Goal: Manage account settings

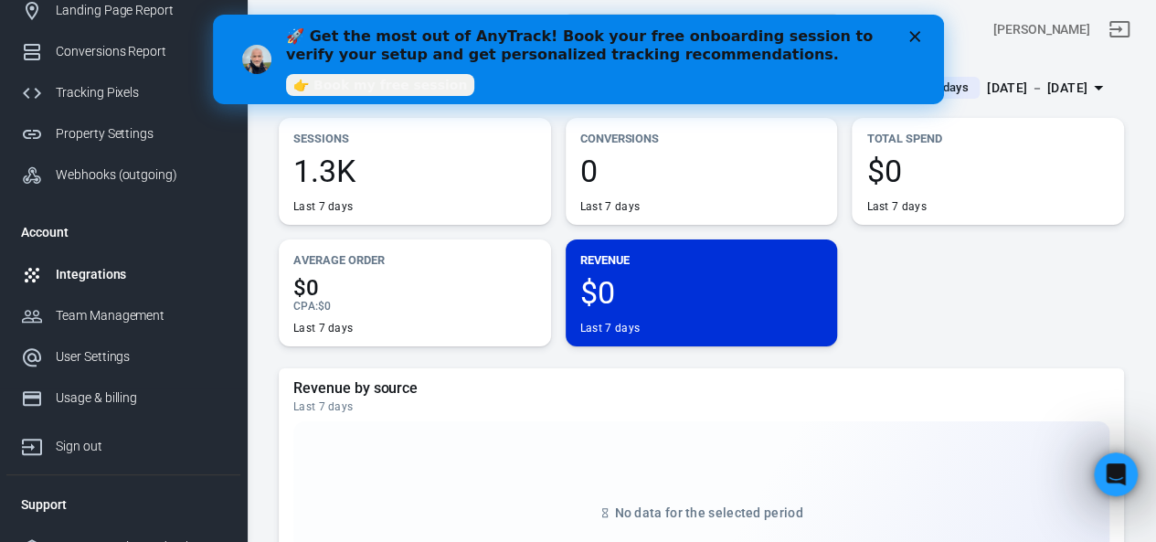
scroll to position [178, 0]
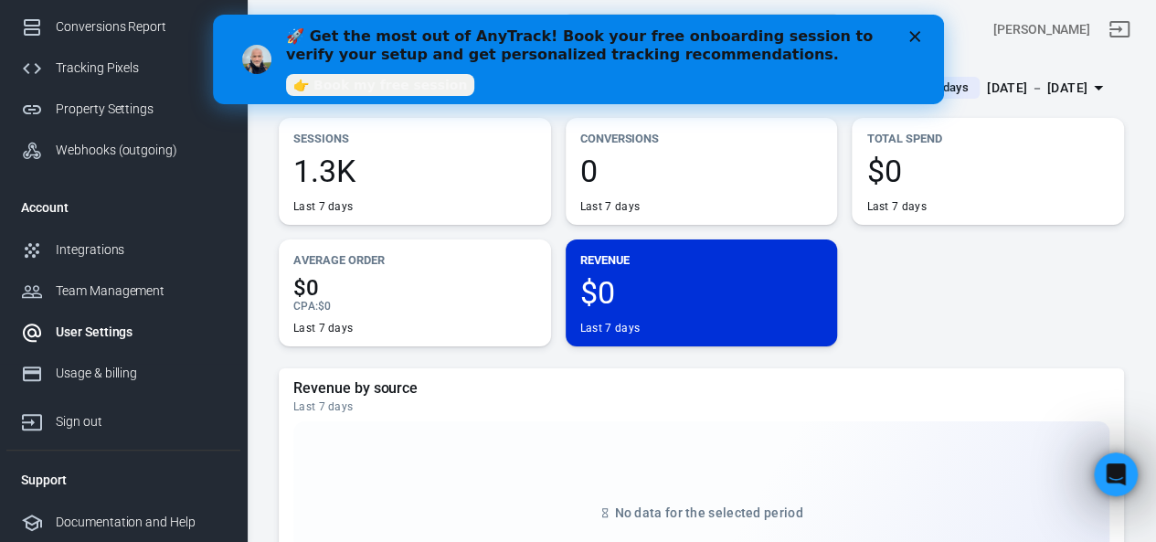
click at [84, 335] on div "User Settings" at bounding box center [141, 331] width 170 height 19
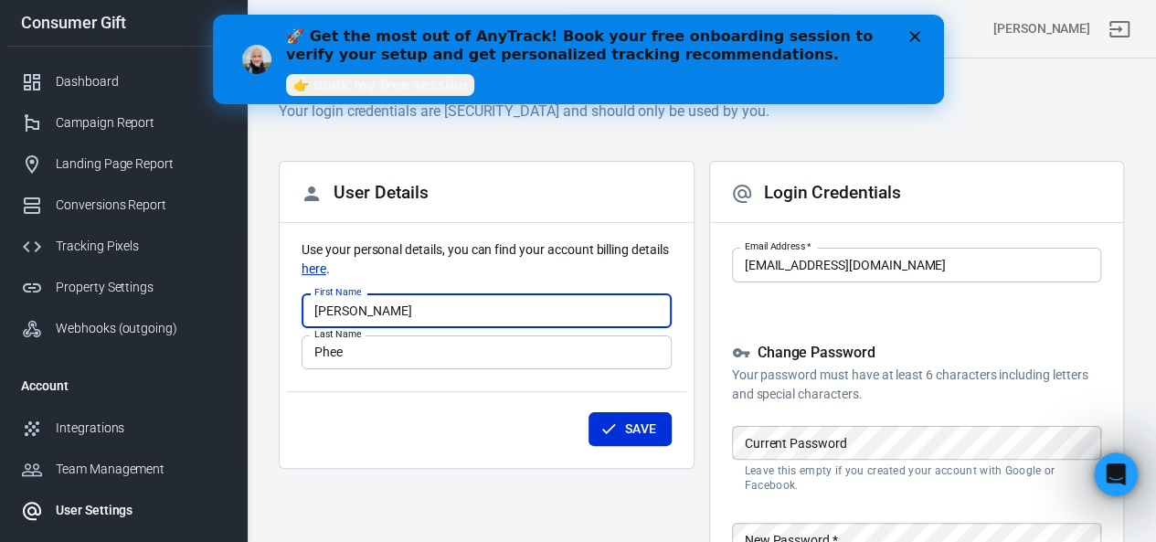
click at [319, 309] on input "[PERSON_NAME]" at bounding box center [486, 310] width 370 height 34
type input "[PERSON_NAME]"
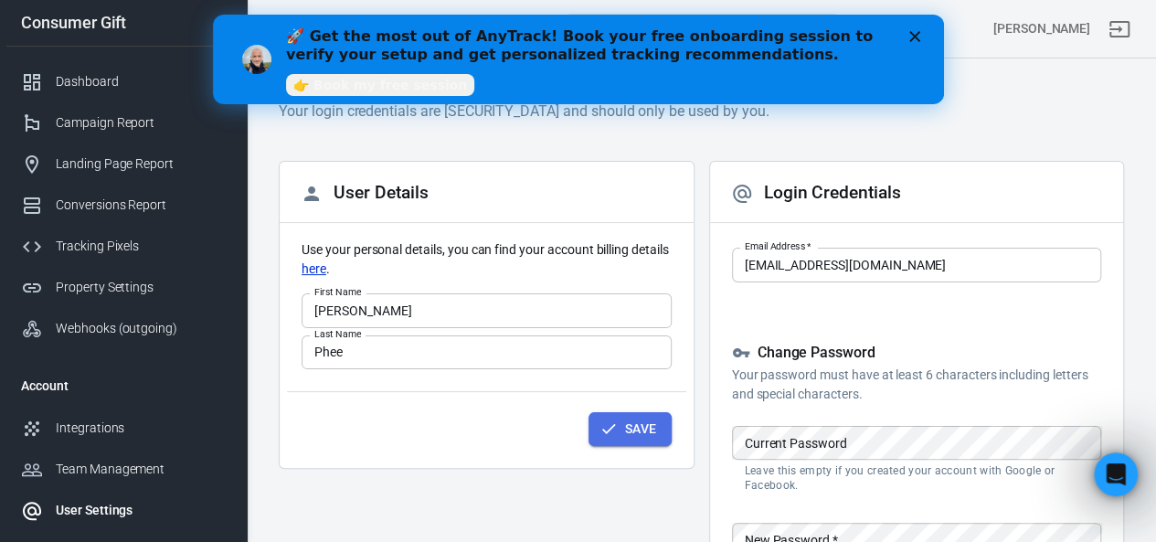
click at [608, 437] on button "Save" at bounding box center [629, 429] width 83 height 34
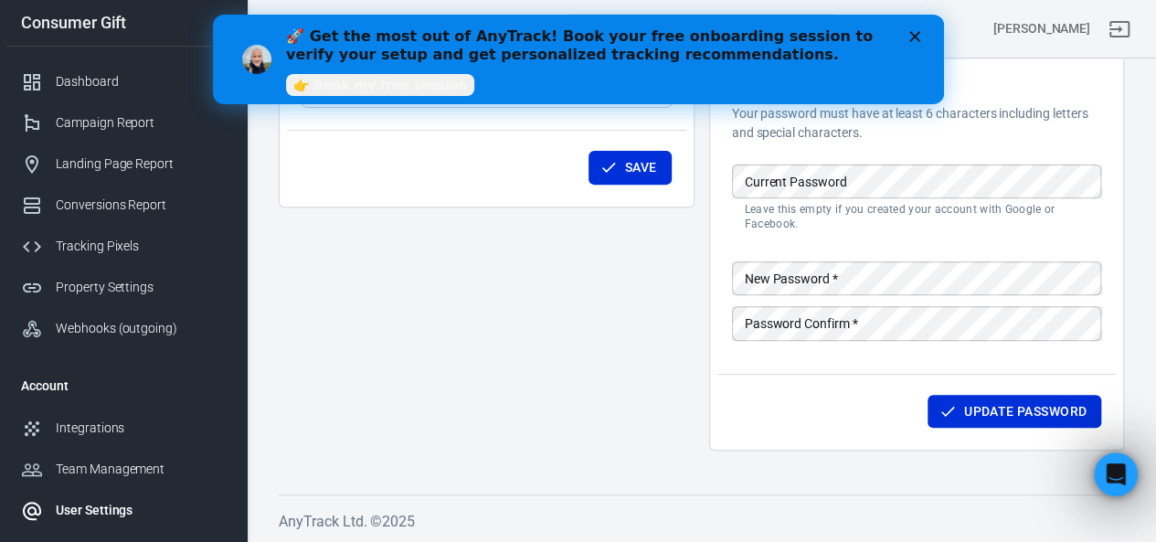
click at [918, 35] on icon "Close" at bounding box center [913, 36] width 11 height 11
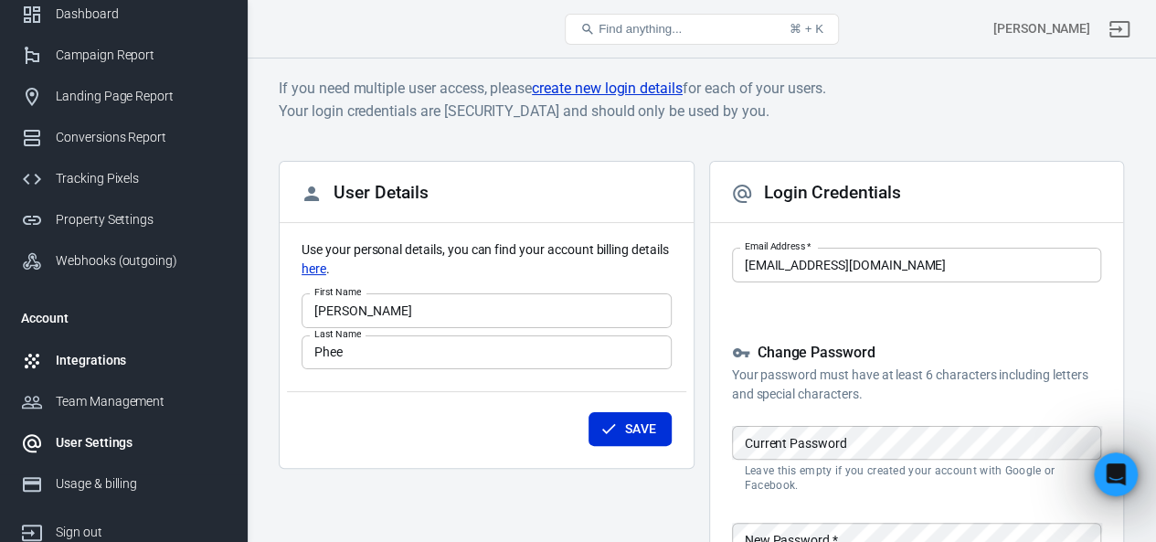
scroll to position [91, 0]
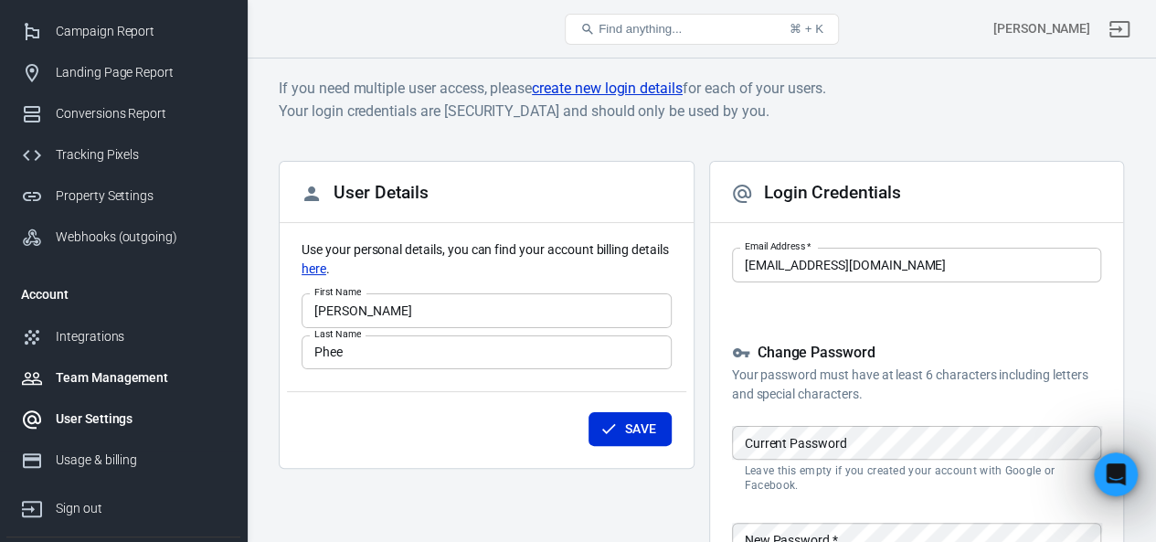
click at [109, 369] on div "Team Management" at bounding box center [141, 377] width 170 height 19
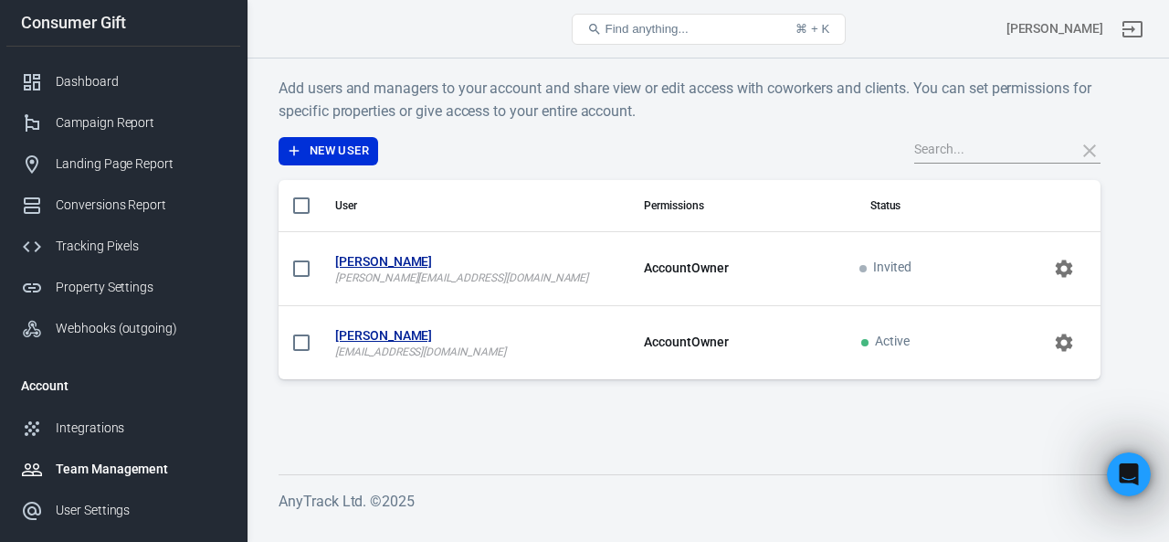
click at [109, 467] on div "Team Management" at bounding box center [141, 469] width 170 height 19
click at [139, 80] on div "Dashboard" at bounding box center [141, 81] width 170 height 19
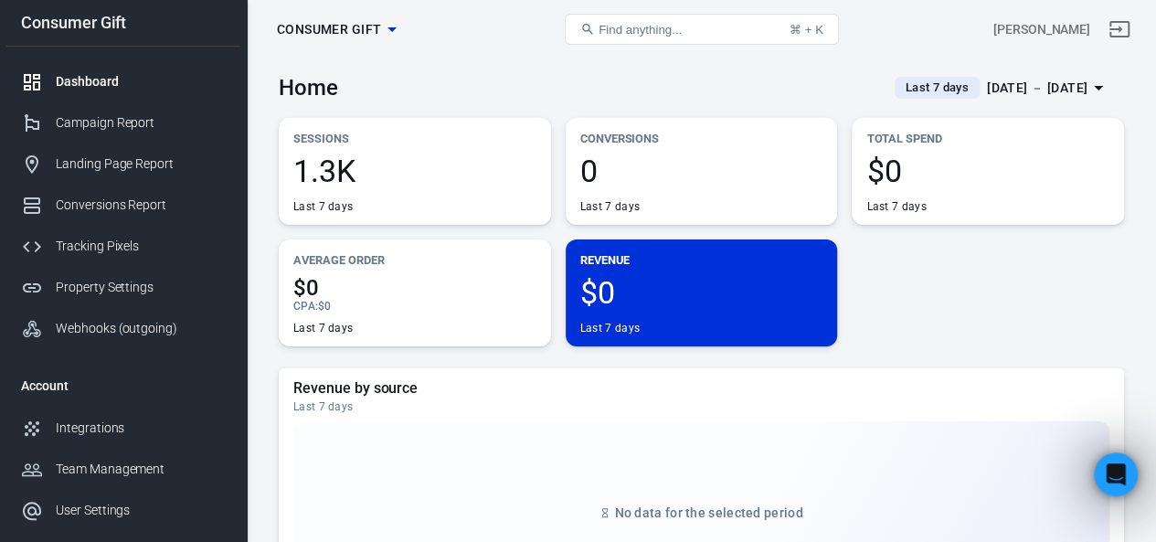
click at [1030, 83] on div "[DATE] － [DATE]" at bounding box center [1037, 88] width 100 height 23
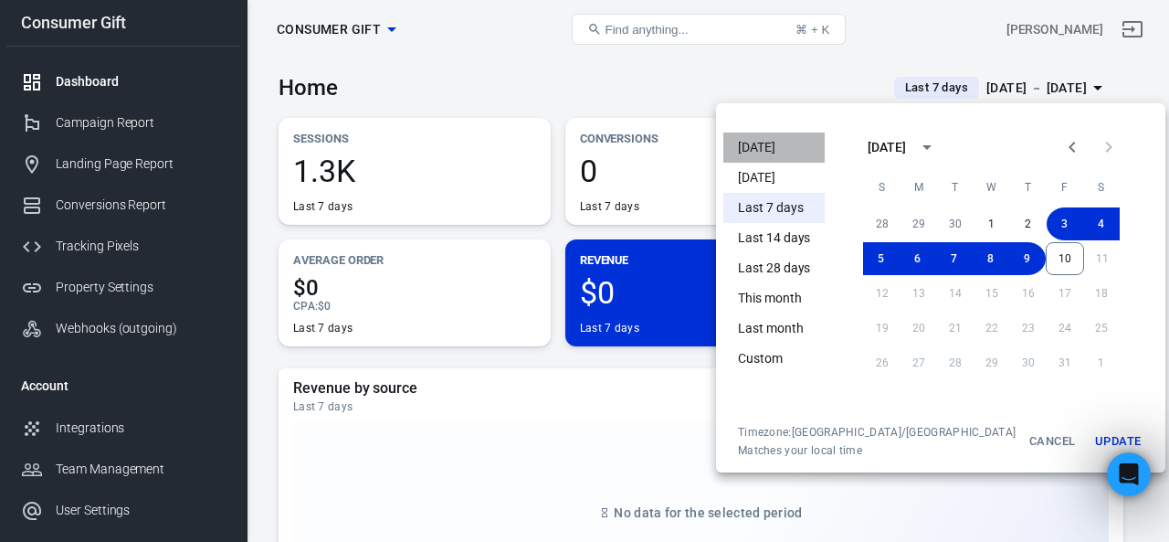
click at [776, 150] on li "[DATE]" at bounding box center [774, 147] width 101 height 30
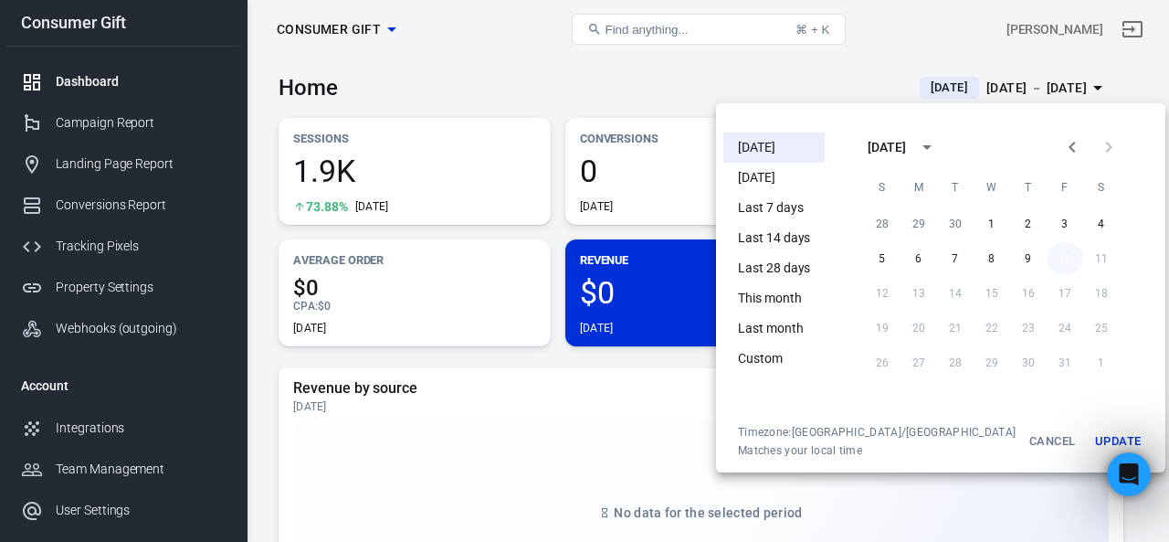
click at [1047, 257] on button "10" at bounding box center [1065, 258] width 37 height 33
click at [1047, 265] on button "10" at bounding box center [1065, 258] width 37 height 33
click at [1089, 433] on button "Update" at bounding box center [1118, 441] width 58 height 33
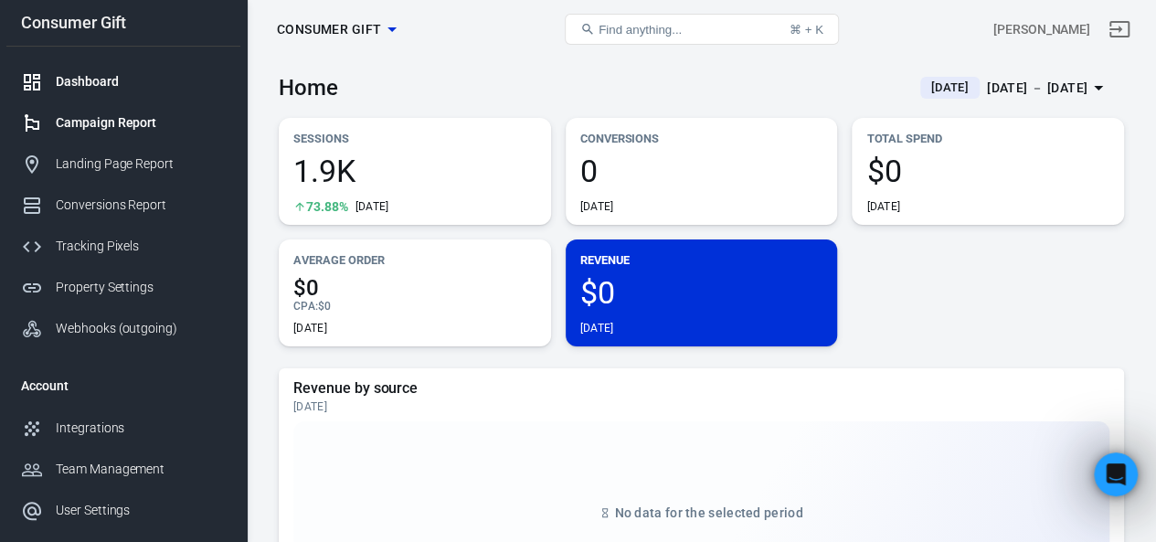
click at [116, 120] on div "Campaign Report" at bounding box center [141, 122] width 170 height 19
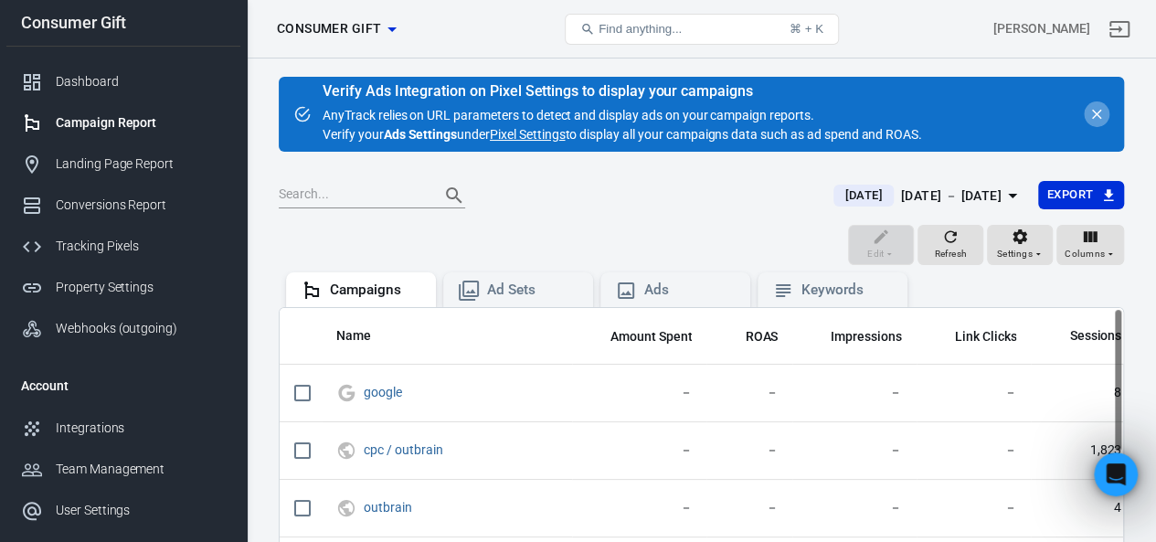
click at [1096, 102] on button "close" at bounding box center [1096, 114] width 26 height 26
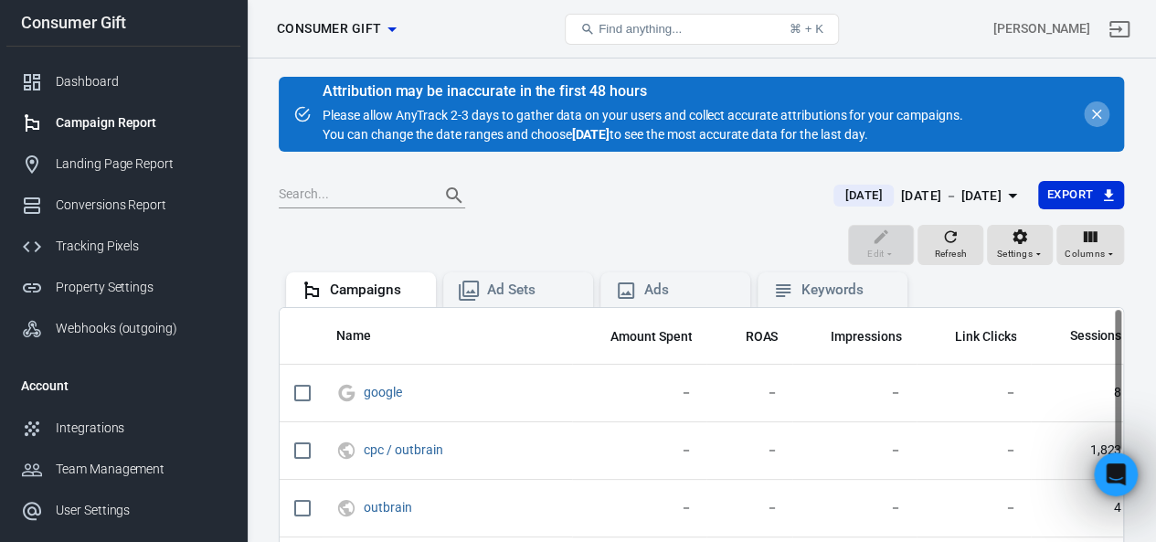
click at [1098, 111] on icon "close" at bounding box center [1097, 115] width 10 height 10
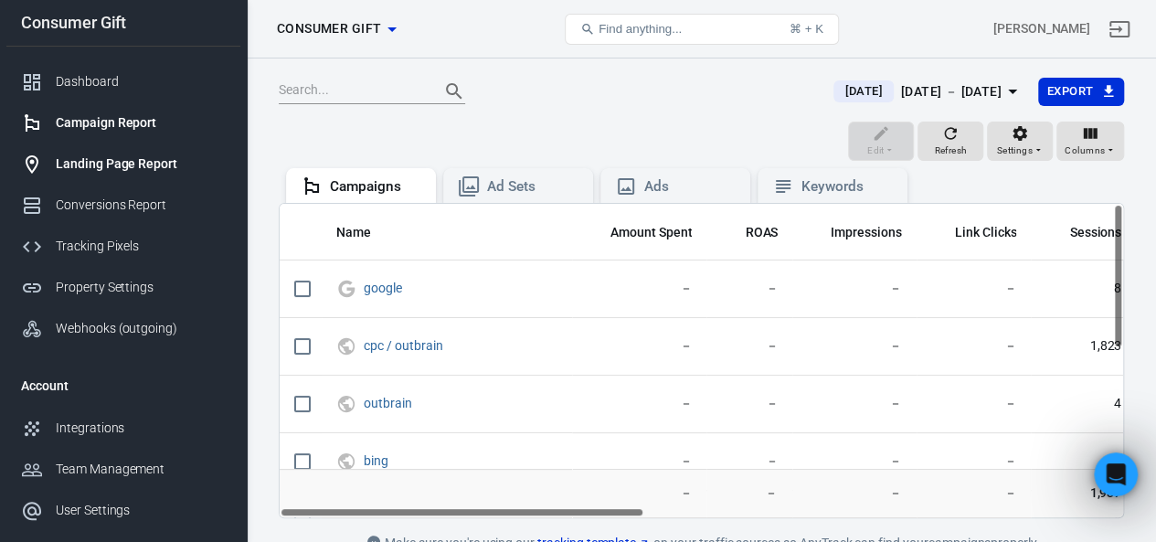
scroll to position [91, 0]
